Goal: Navigation & Orientation: Go to known website

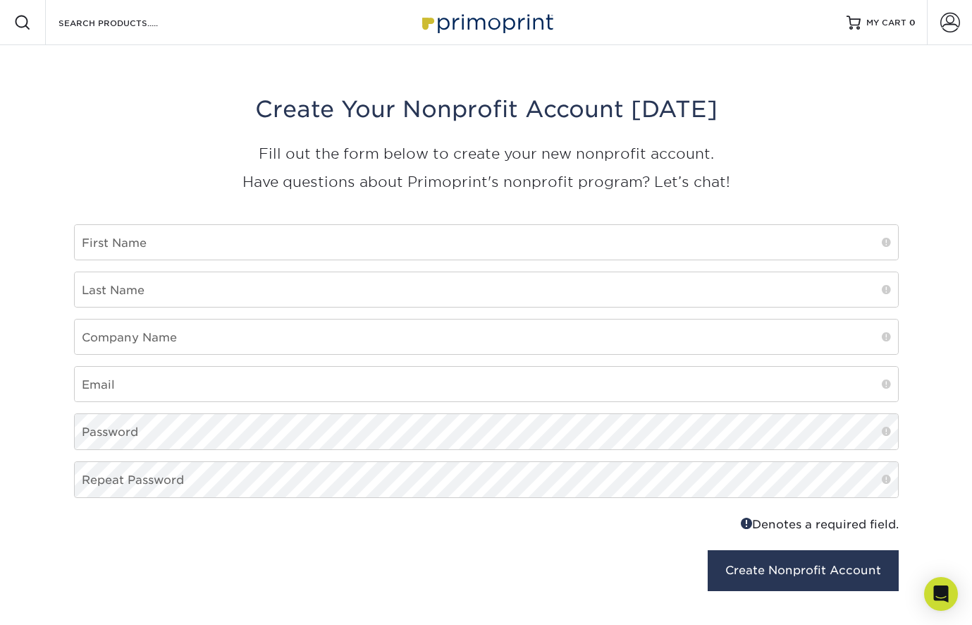
click at [498, 24] on img at bounding box center [486, 22] width 141 height 30
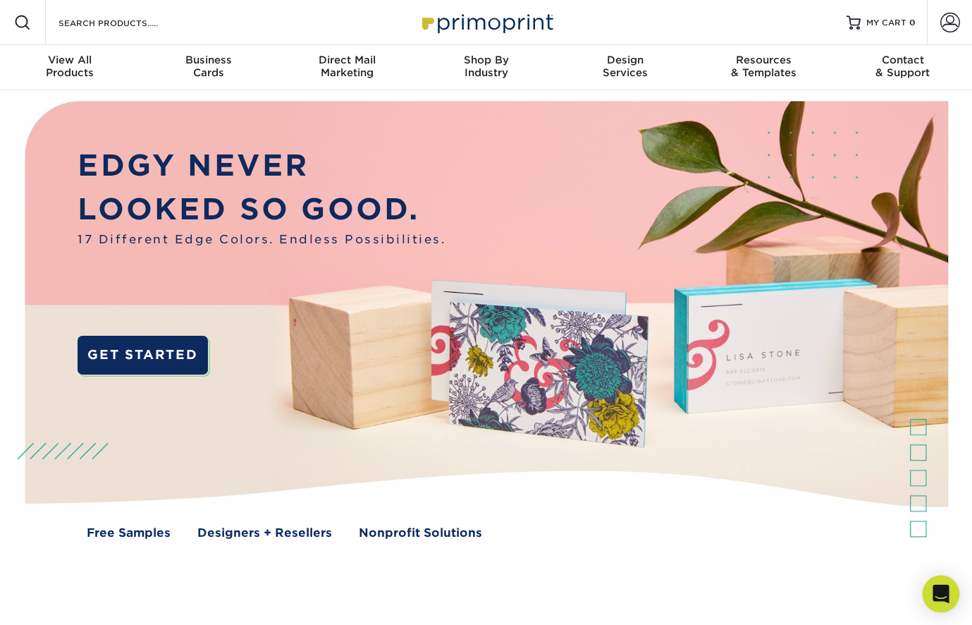
click at [945, 599] on icon "Open Intercom Messenger" at bounding box center [941, 594] width 16 height 18
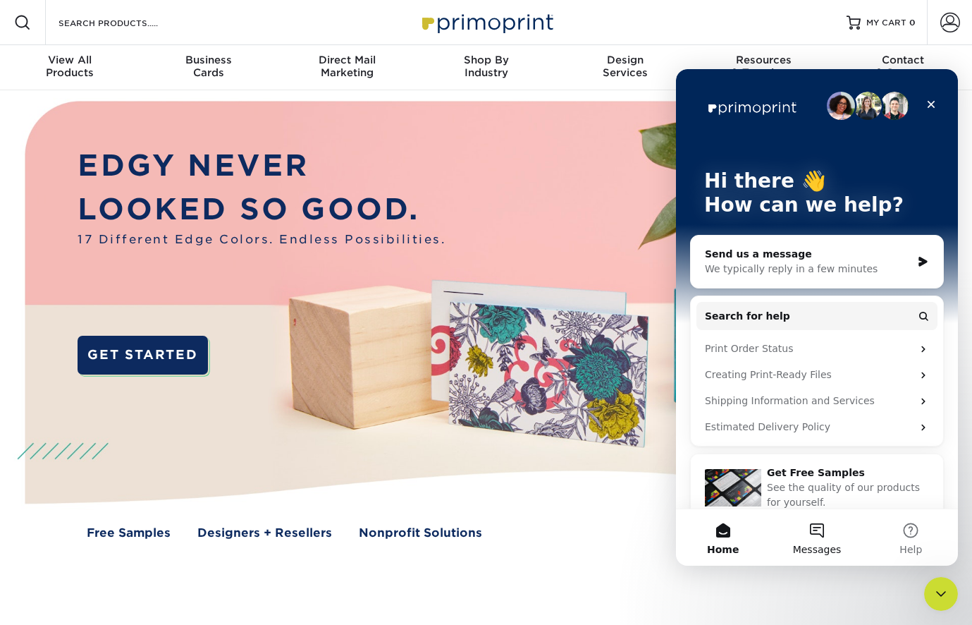
click at [816, 522] on button "Messages" at bounding box center [817, 537] width 94 height 56
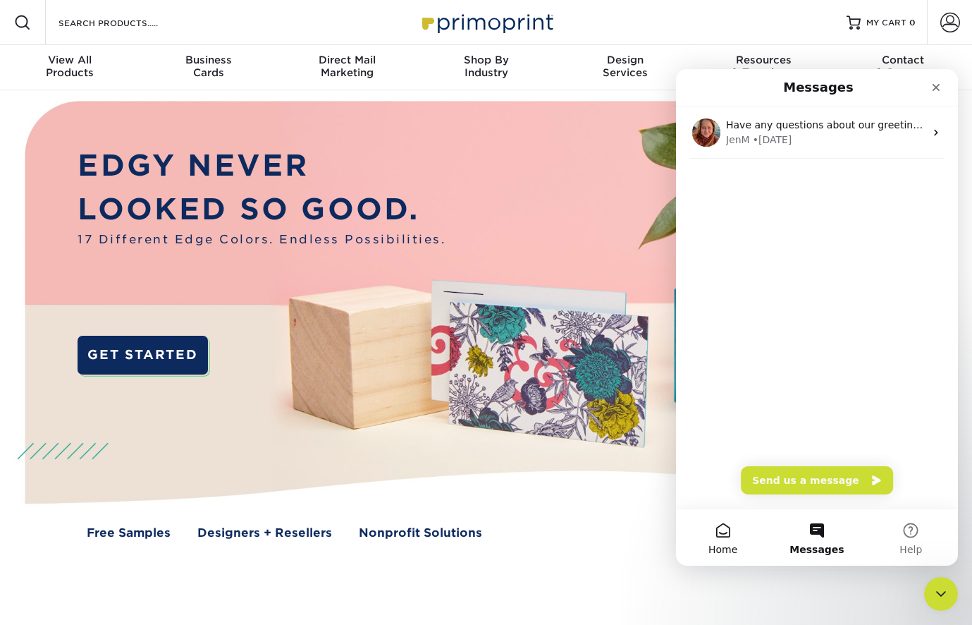
click at [720, 530] on button "Home" at bounding box center [723, 537] width 94 height 56
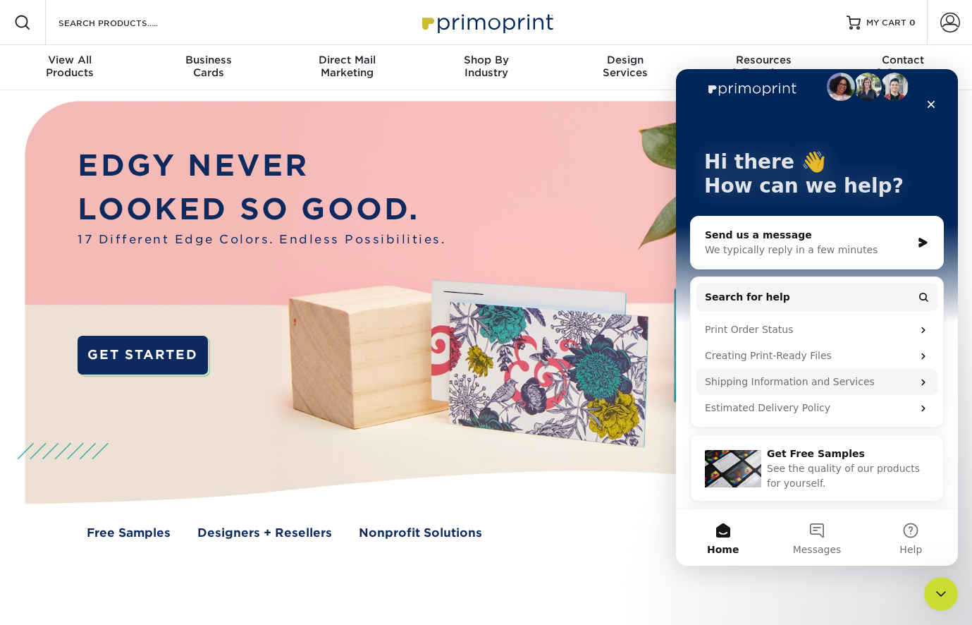
scroll to position [19, 0]
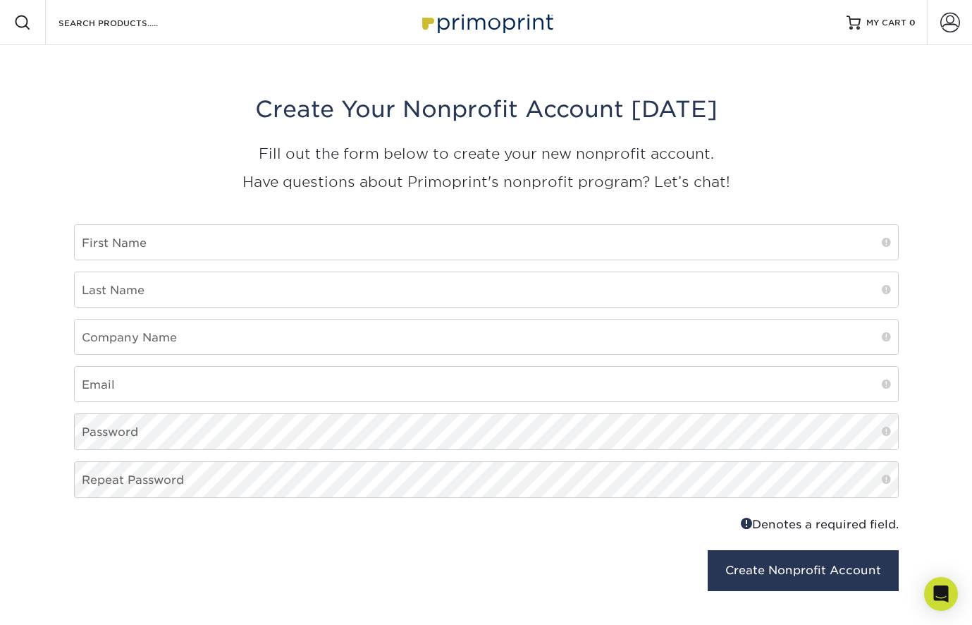
click at [471, 21] on img at bounding box center [486, 22] width 141 height 30
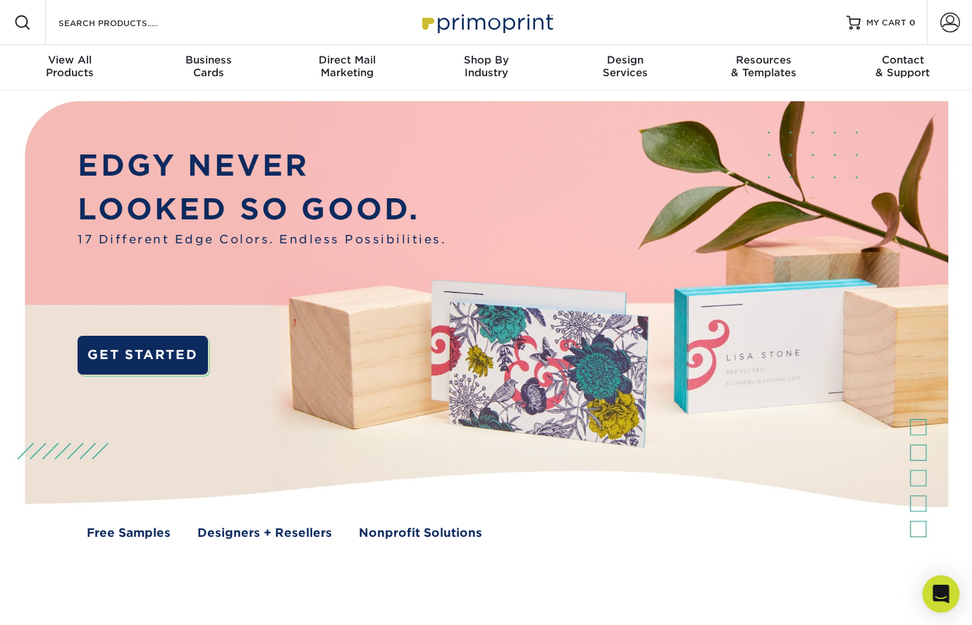
click at [949, 594] on div "Open Intercom Messenger" at bounding box center [941, 593] width 37 height 37
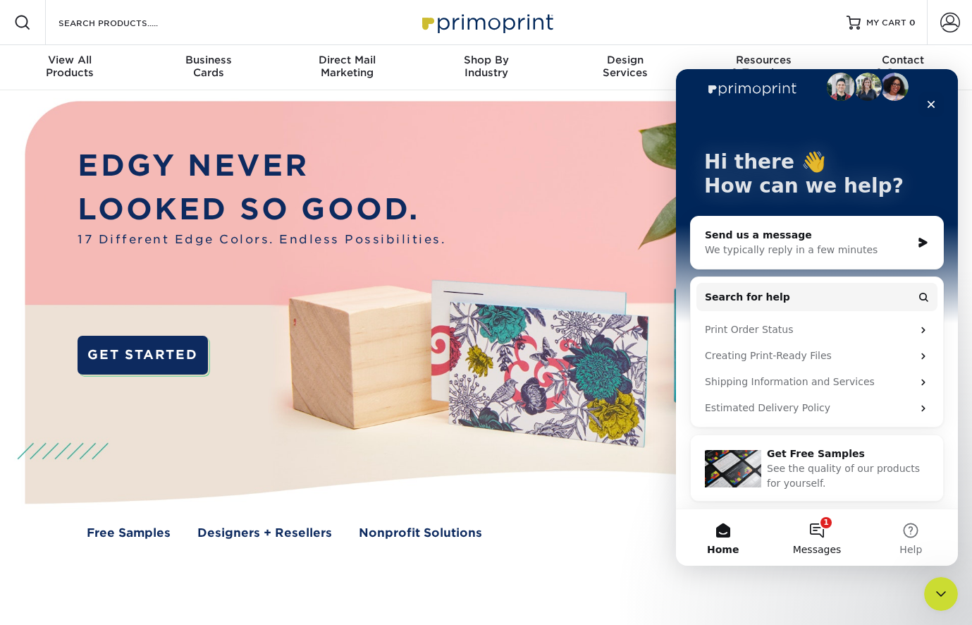
scroll to position [19, 0]
click at [812, 534] on button "1 Messages" at bounding box center [817, 537] width 94 height 56
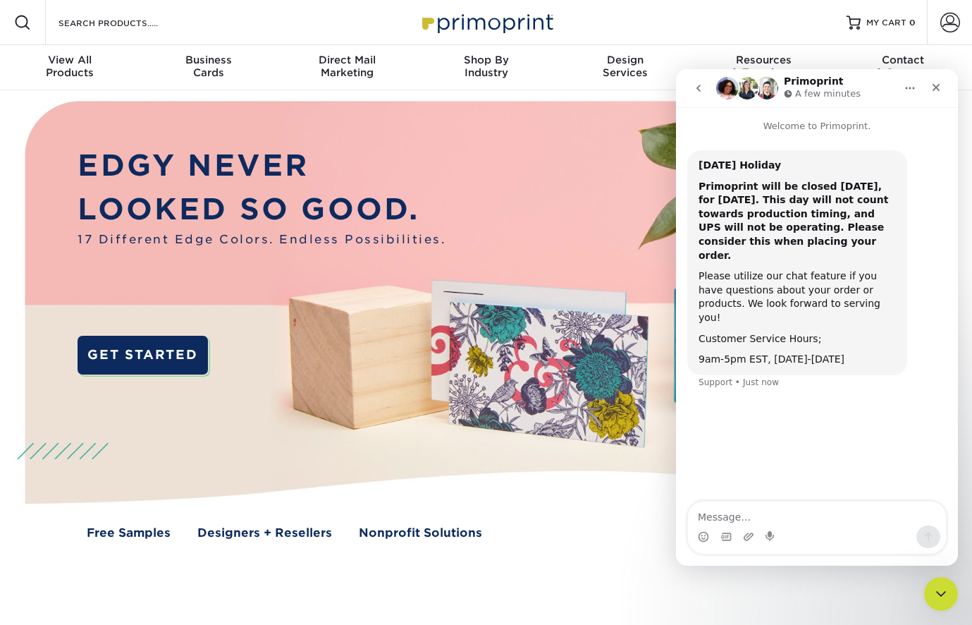
click at [701, 85] on icon "go back" at bounding box center [698, 87] width 11 height 11
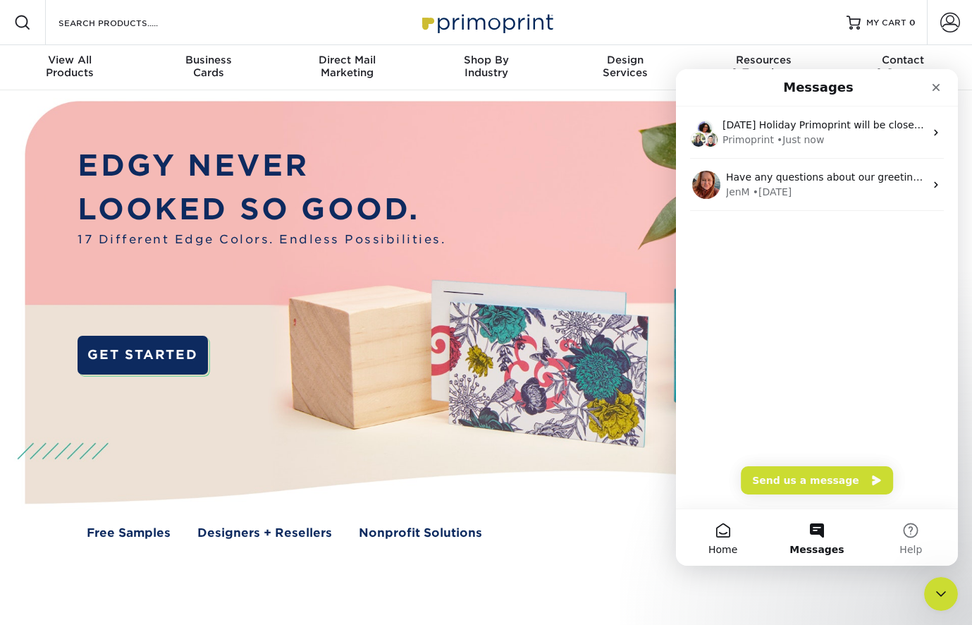
click at [721, 534] on button "Home" at bounding box center [723, 537] width 94 height 56
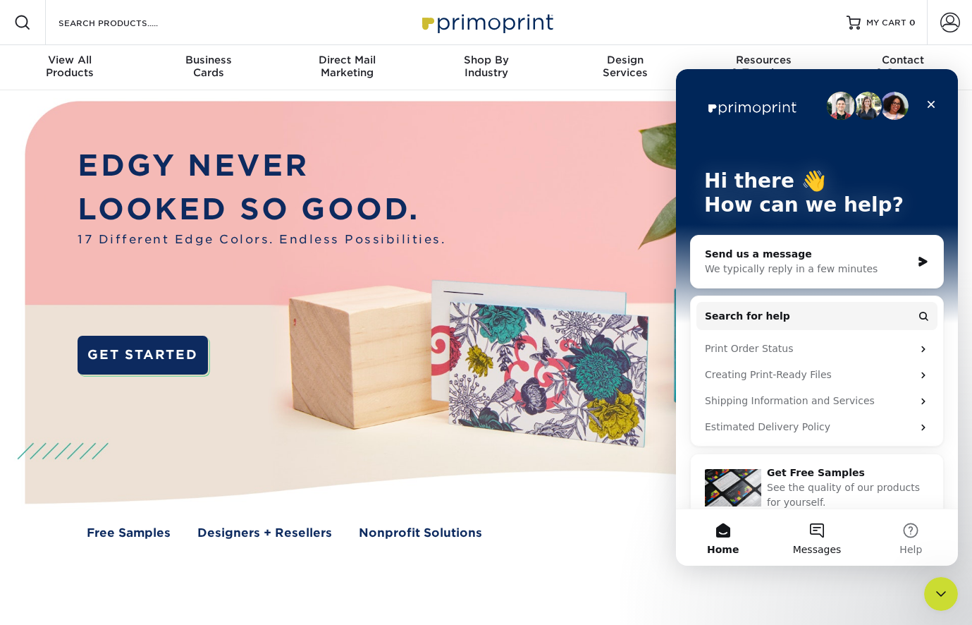
click at [817, 530] on button "Messages" at bounding box center [817, 537] width 94 height 56
